Goal: Find specific page/section: Find specific page/section

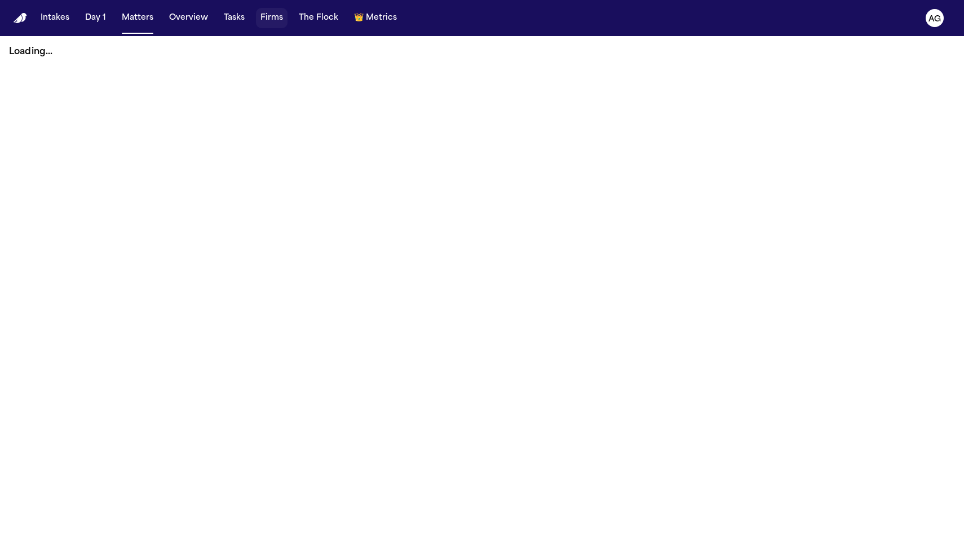
click at [274, 21] on button "Firms" at bounding box center [272, 18] width 32 height 20
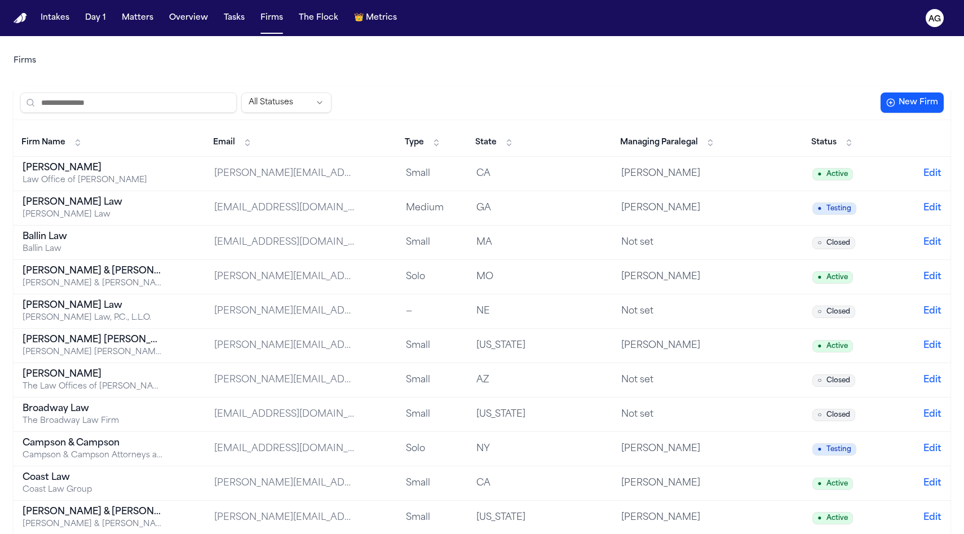
click at [77, 174] on div "[PERSON_NAME]" at bounding box center [93, 168] width 141 height 14
click at [285, 114] on div "All Statuses New Firm" at bounding box center [482, 103] width 937 height 34
click at [290, 100] on html "Intakes Day 1 Matters Overview Tasks Firms The Flock 👑 Metrics AG Firms All Sta…" at bounding box center [482, 267] width 964 height 534
click at [375, 99] on html "Intakes Day 1 Matters Overview Tasks Firms The Flock 👑 Metrics AG Firms All Sta…" at bounding box center [482, 267] width 964 height 534
click at [460, 87] on div "All Statuses New Firm" at bounding box center [482, 103] width 937 height 34
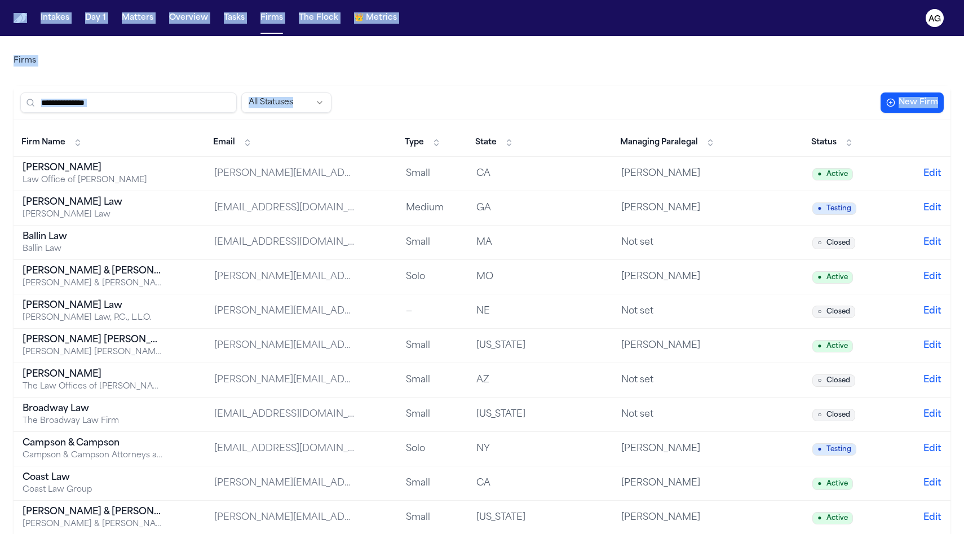
copy div "Intakes Day 1 Matters Overview Tasks Firms The Flock 👑 Metrics AG Firms All Sta…"
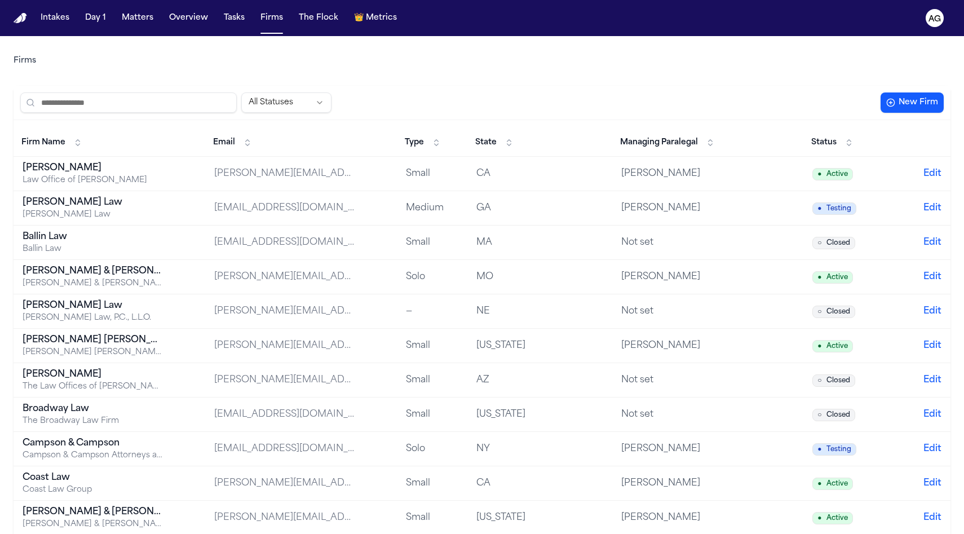
click at [630, 108] on div "All Statuses" at bounding box center [447, 102] width 855 height 20
click at [580, 86] on div "All Statuses New Firm" at bounding box center [482, 103] width 937 height 34
